Goal: Task Accomplishment & Management: Manage account settings

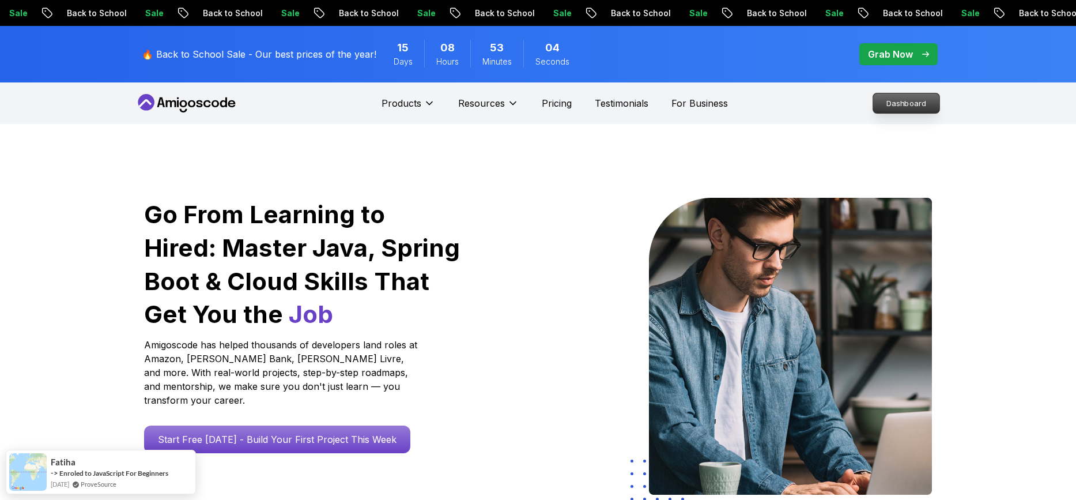
click at [884, 107] on p "Dashboard" at bounding box center [906, 103] width 66 height 20
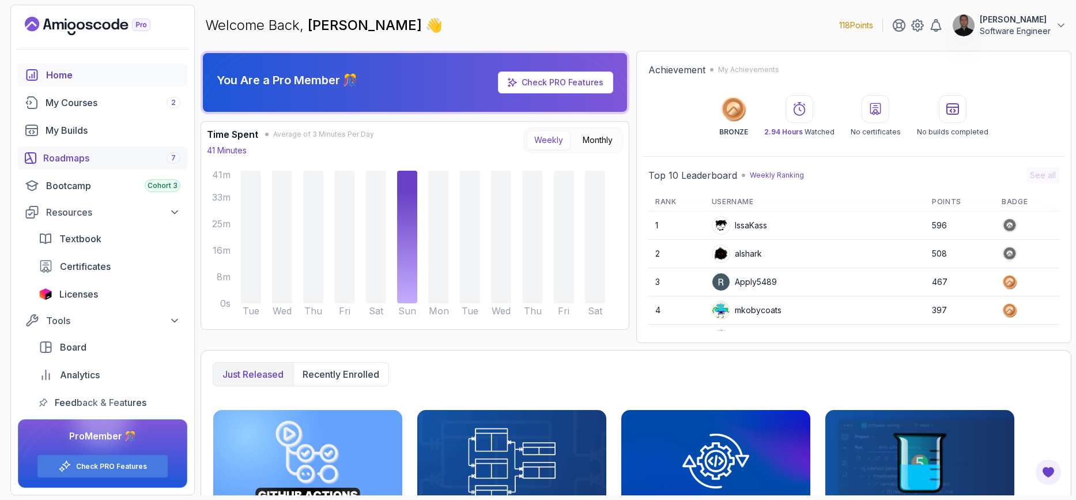
click at [89, 163] on div "Roadmaps 7" at bounding box center [111, 158] width 137 height 14
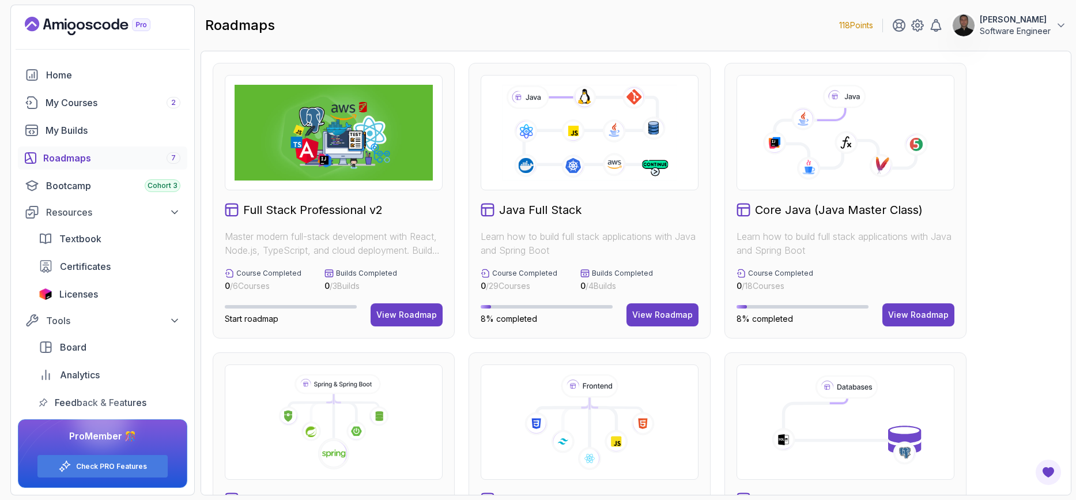
click at [815, 151] on icon at bounding box center [844, 138] width 141 height 60
click at [921, 320] on div "View Roadmap" at bounding box center [918, 315] width 60 height 12
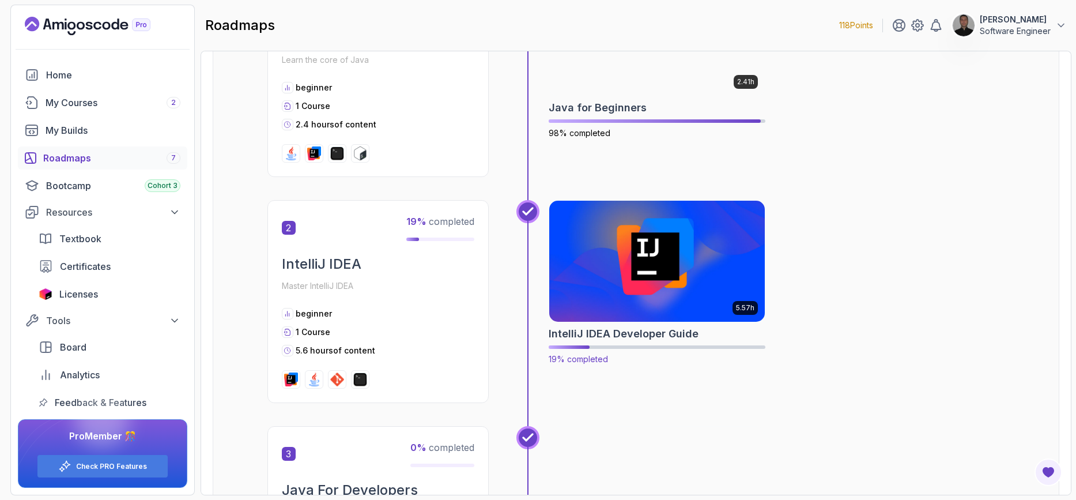
scroll to position [346, 0]
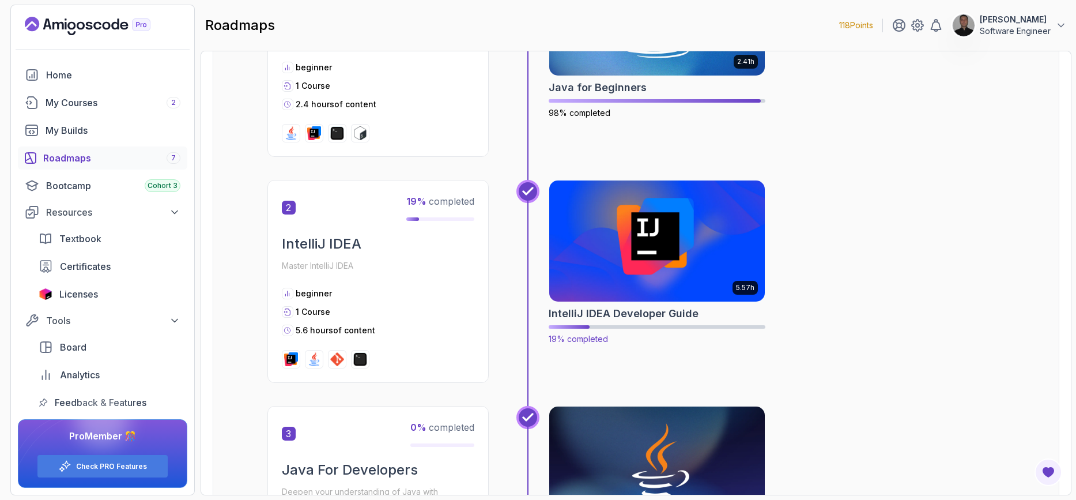
click at [615, 270] on img at bounding box center [656, 240] width 226 height 127
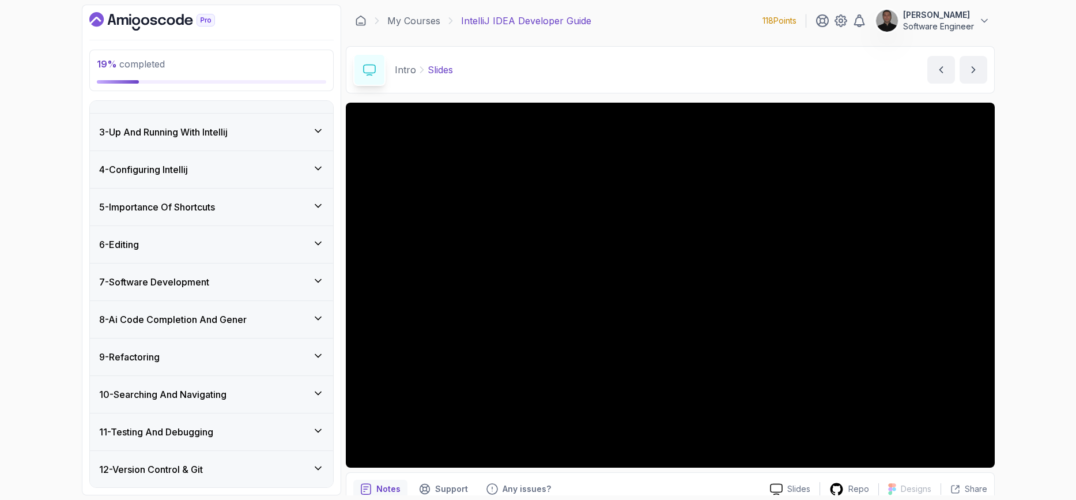
scroll to position [138, 0]
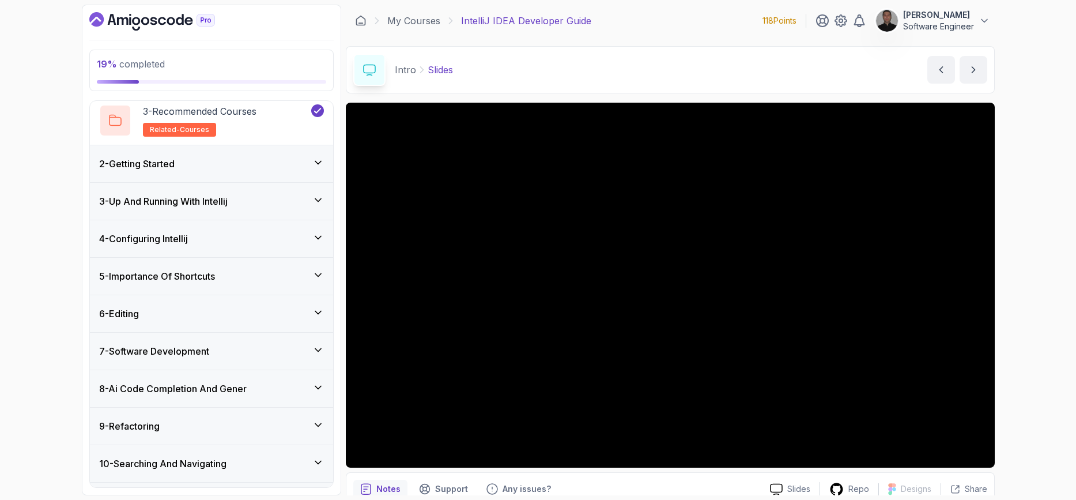
click at [161, 245] on div "4 - Configuring Intellij" at bounding box center [211, 238] width 243 height 37
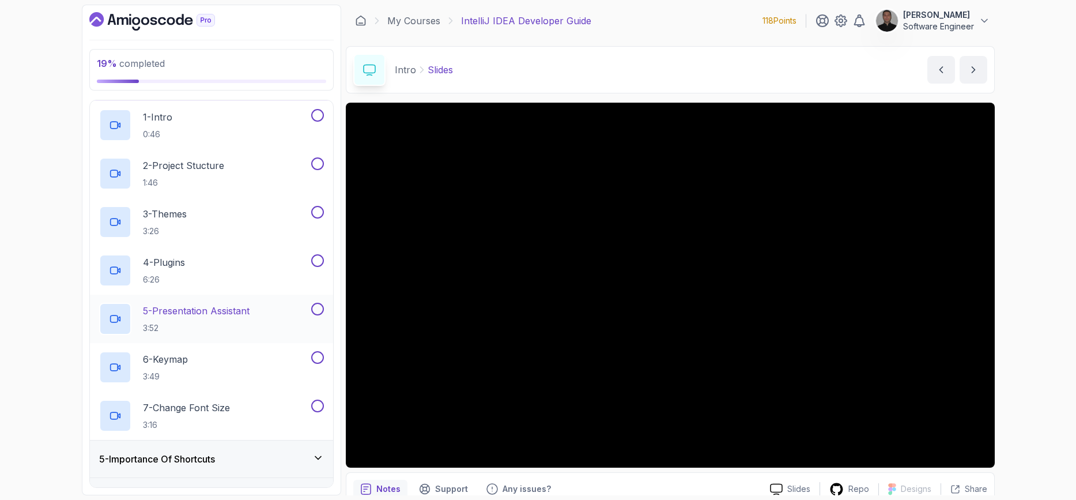
scroll to position [80, 0]
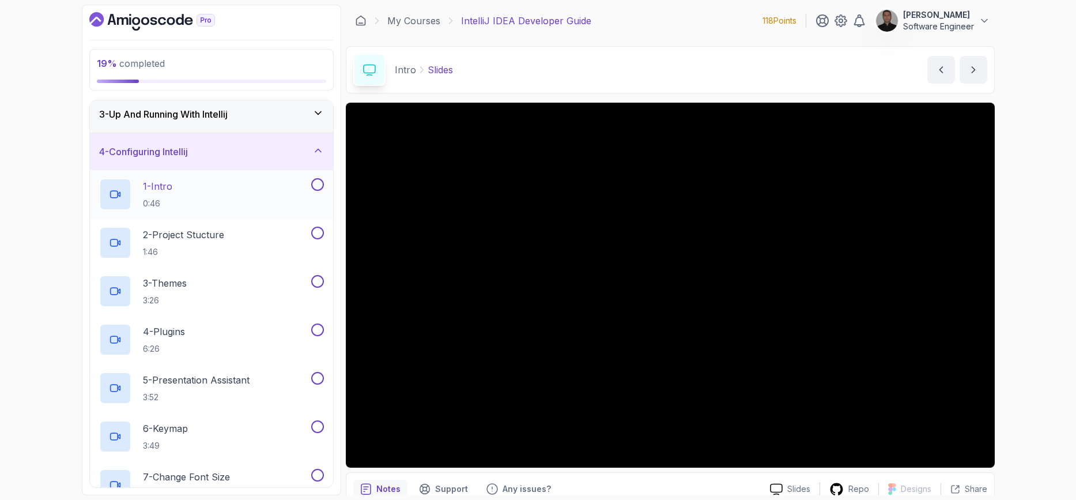
click at [166, 184] on p "1 - Intro" at bounding box center [157, 186] width 29 height 14
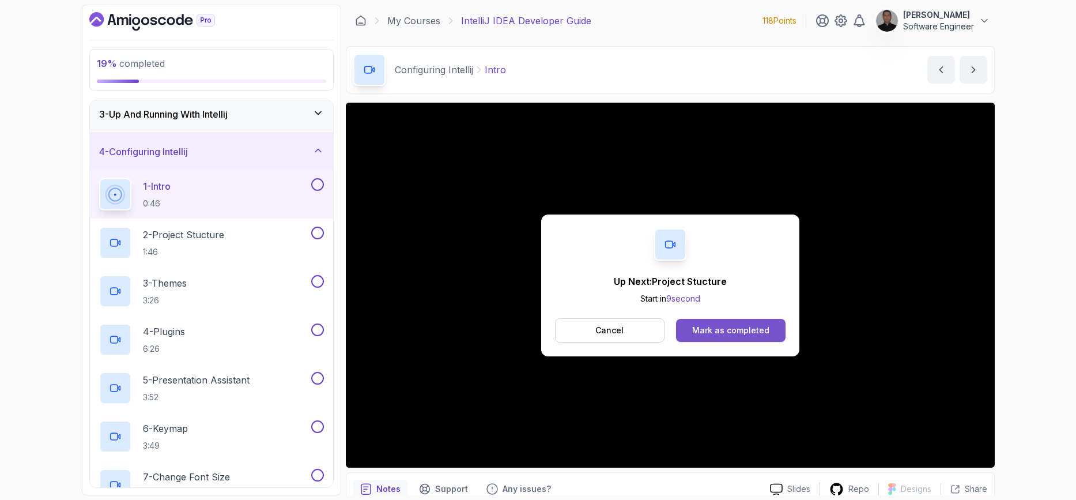
click at [733, 331] on div "Mark as completed" at bounding box center [730, 330] width 77 height 12
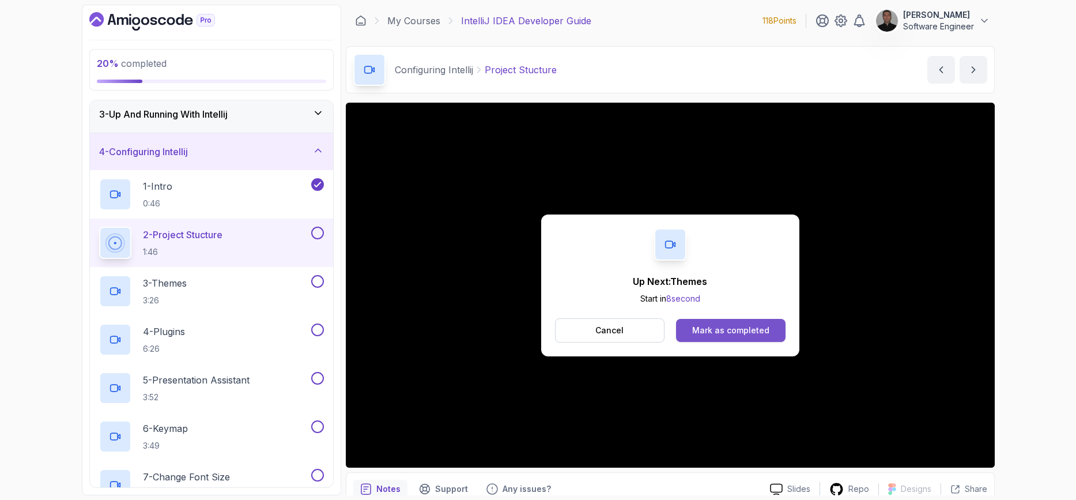
click at [725, 341] on button "Mark as completed" at bounding box center [730, 330] width 109 height 23
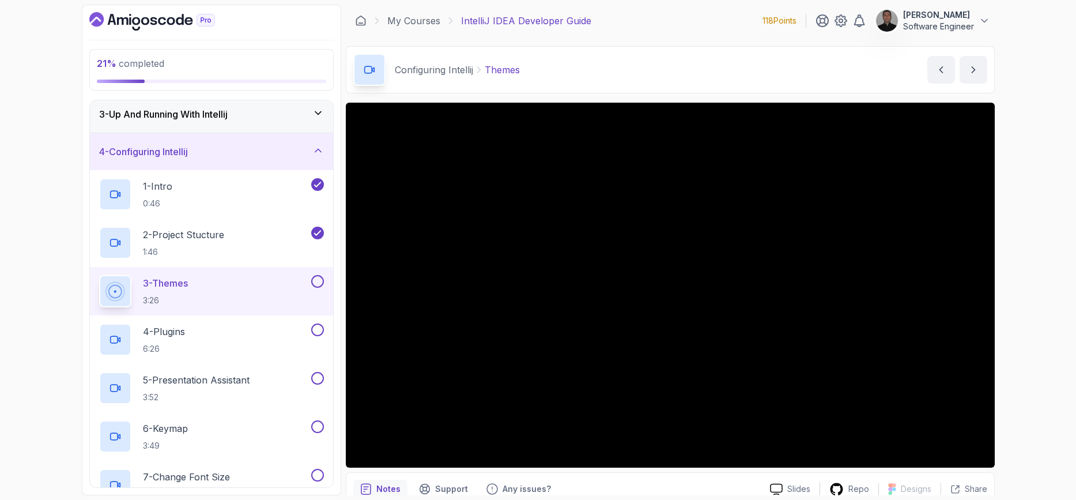
click at [980, 14] on button "Konstantinos Velntes Software Engineer" at bounding box center [932, 20] width 115 height 23
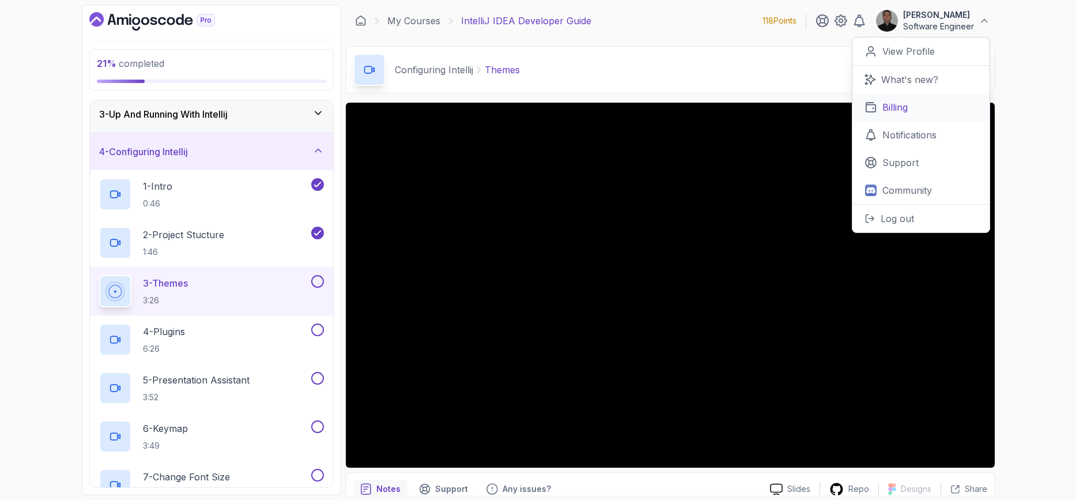
click at [905, 112] on p "Billing" at bounding box center [894, 107] width 25 height 14
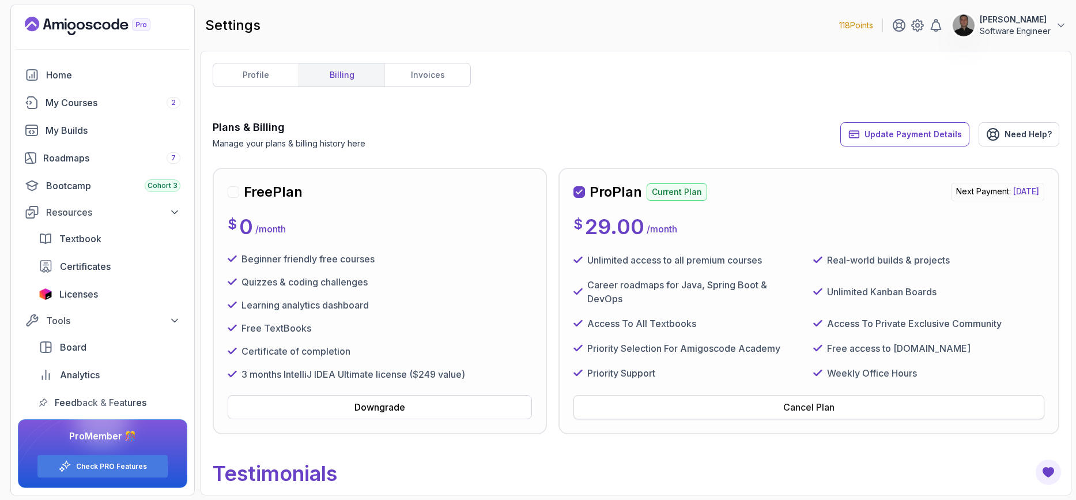
click at [778, 411] on button "Cancel Plan" at bounding box center [808, 407] width 471 height 24
